Goal: Check status: Check status

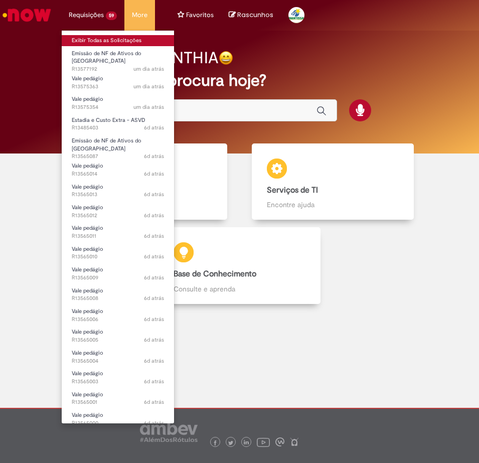
click at [74, 39] on link "Exibir Todas as Solicitações" at bounding box center [118, 40] width 112 height 11
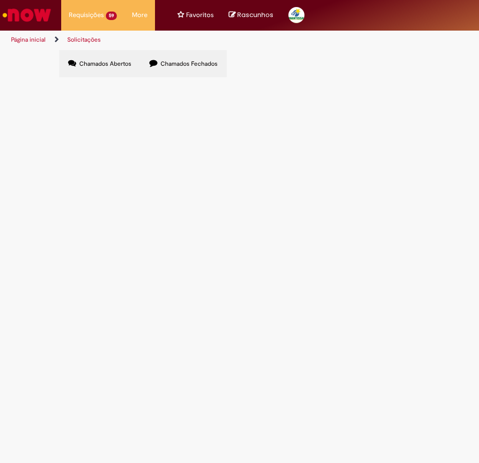
scroll to position [61, 0]
click at [0, 0] on link "2" at bounding box center [0, 0] width 0 height 0
click at [0, 0] on link "3" at bounding box center [0, 0] width 0 height 0
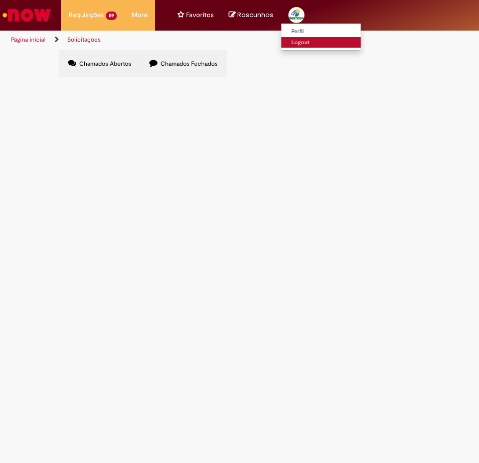
click at [293, 43] on link "Logout" at bounding box center [320, 42] width 79 height 11
